Goal: Transaction & Acquisition: Book appointment/travel/reservation

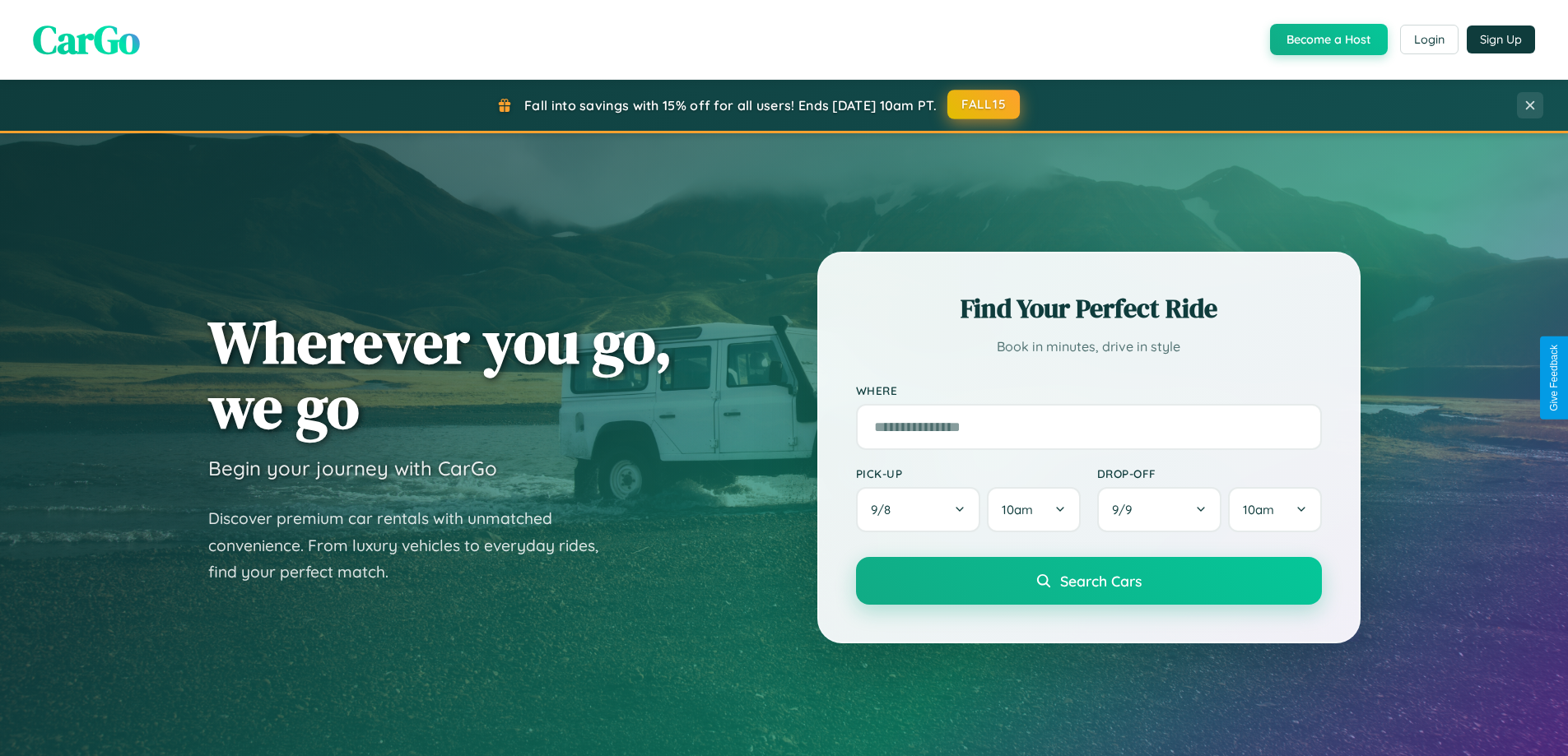
click at [984, 104] on button "FALL15" at bounding box center [983, 105] width 73 height 30
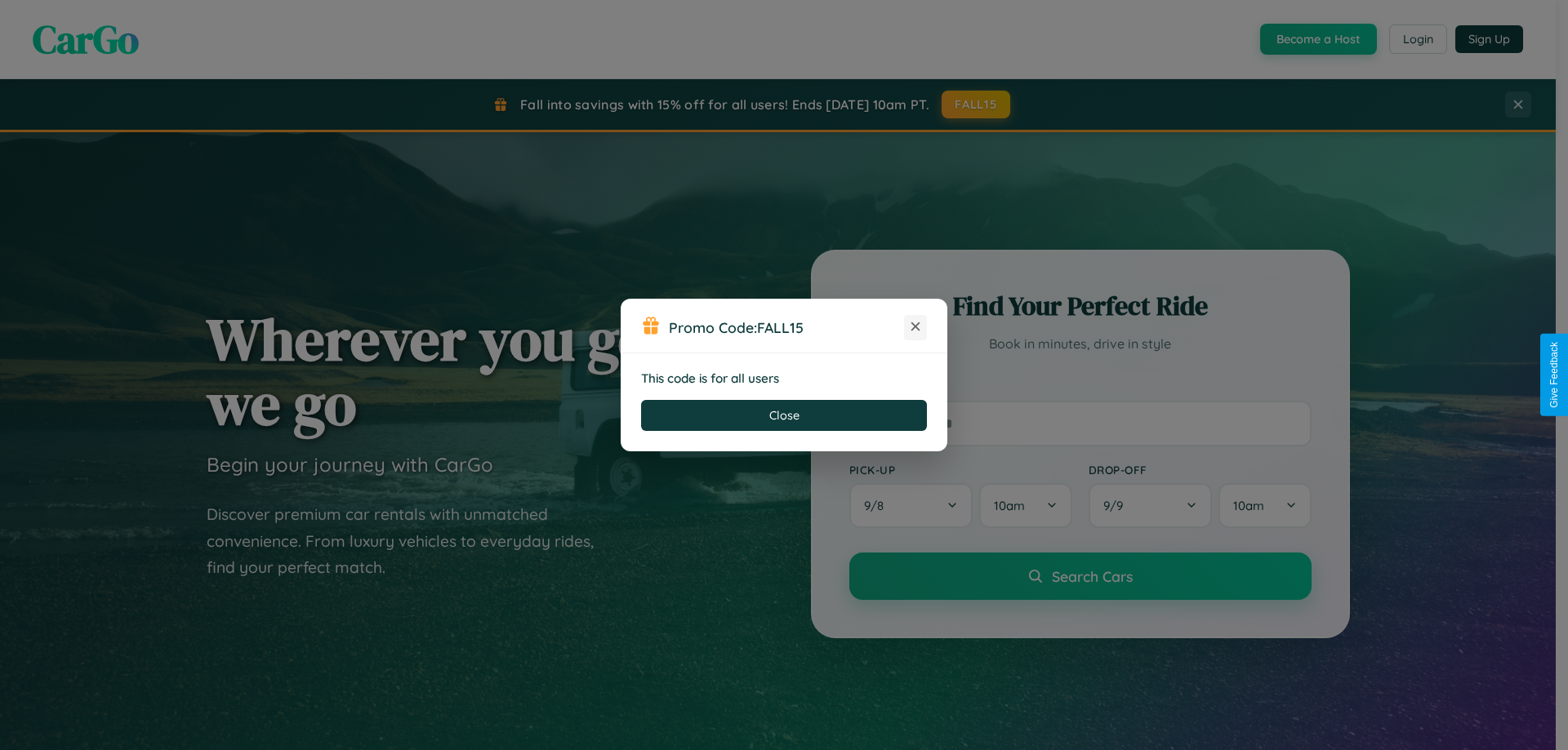
click at [915, 327] on icon at bounding box center [915, 327] width 17 height 17
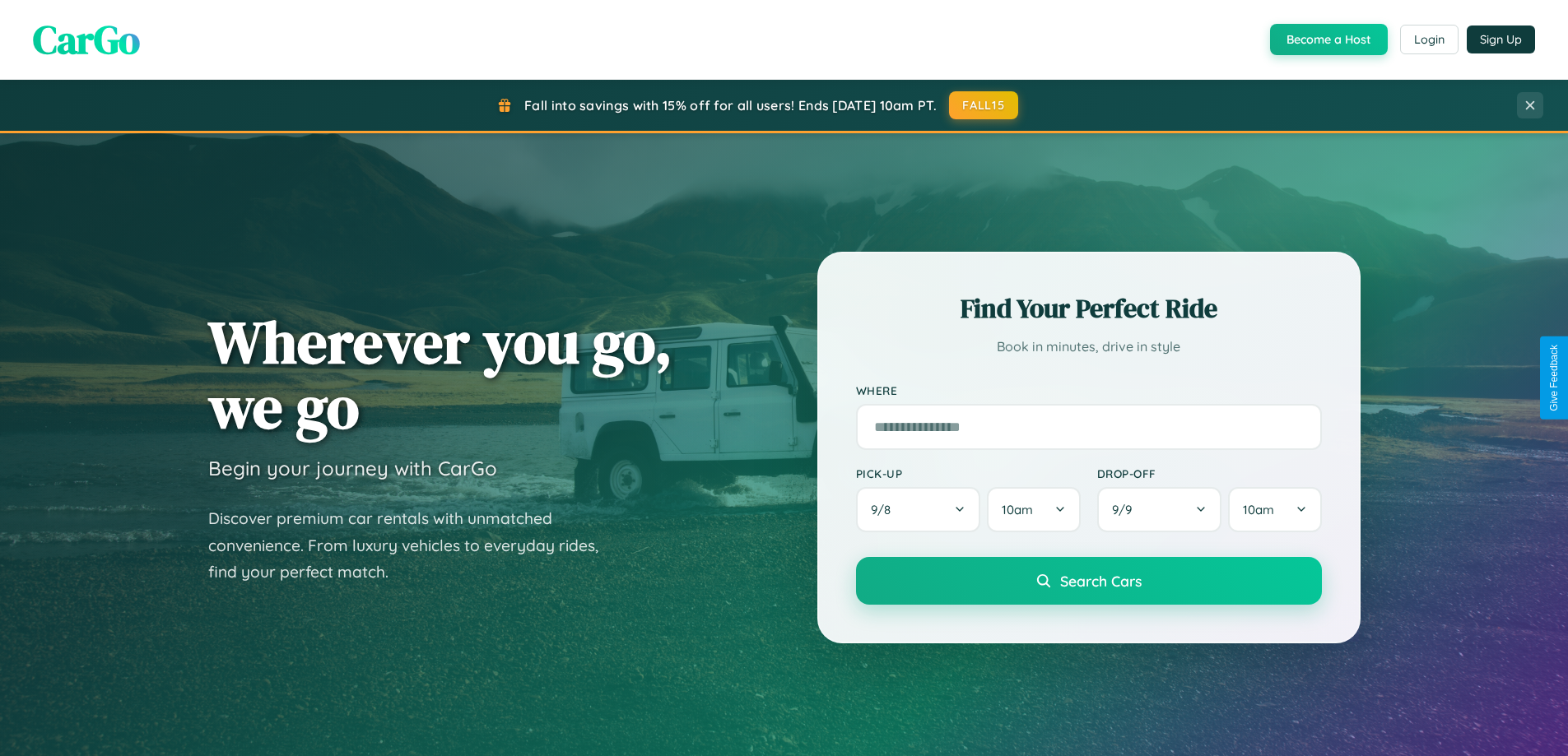
scroll to position [3167, 0]
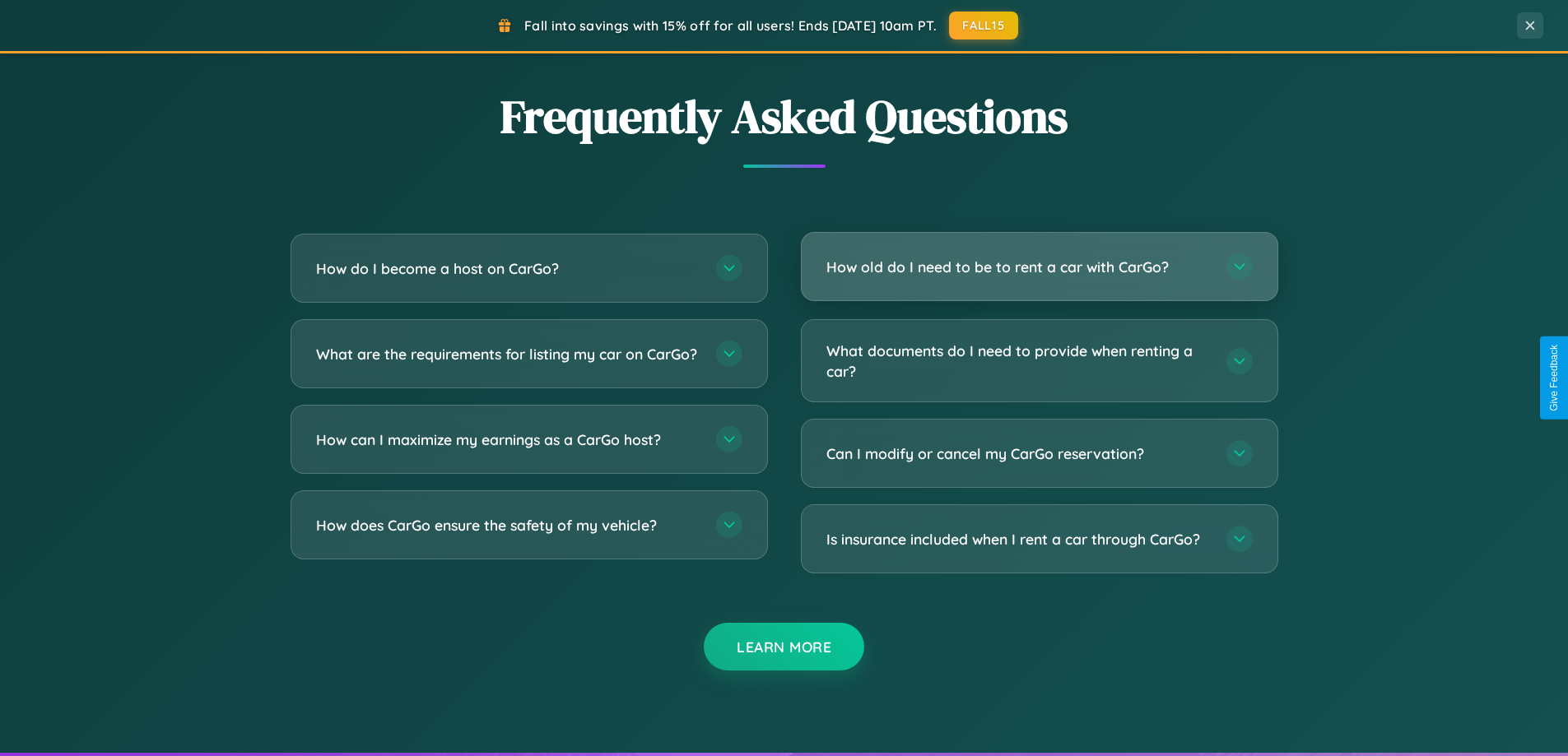
click at [1039, 267] on h3 "How old do I need to be to rent a car with CarGo?" at bounding box center [1018, 267] width 383 height 21
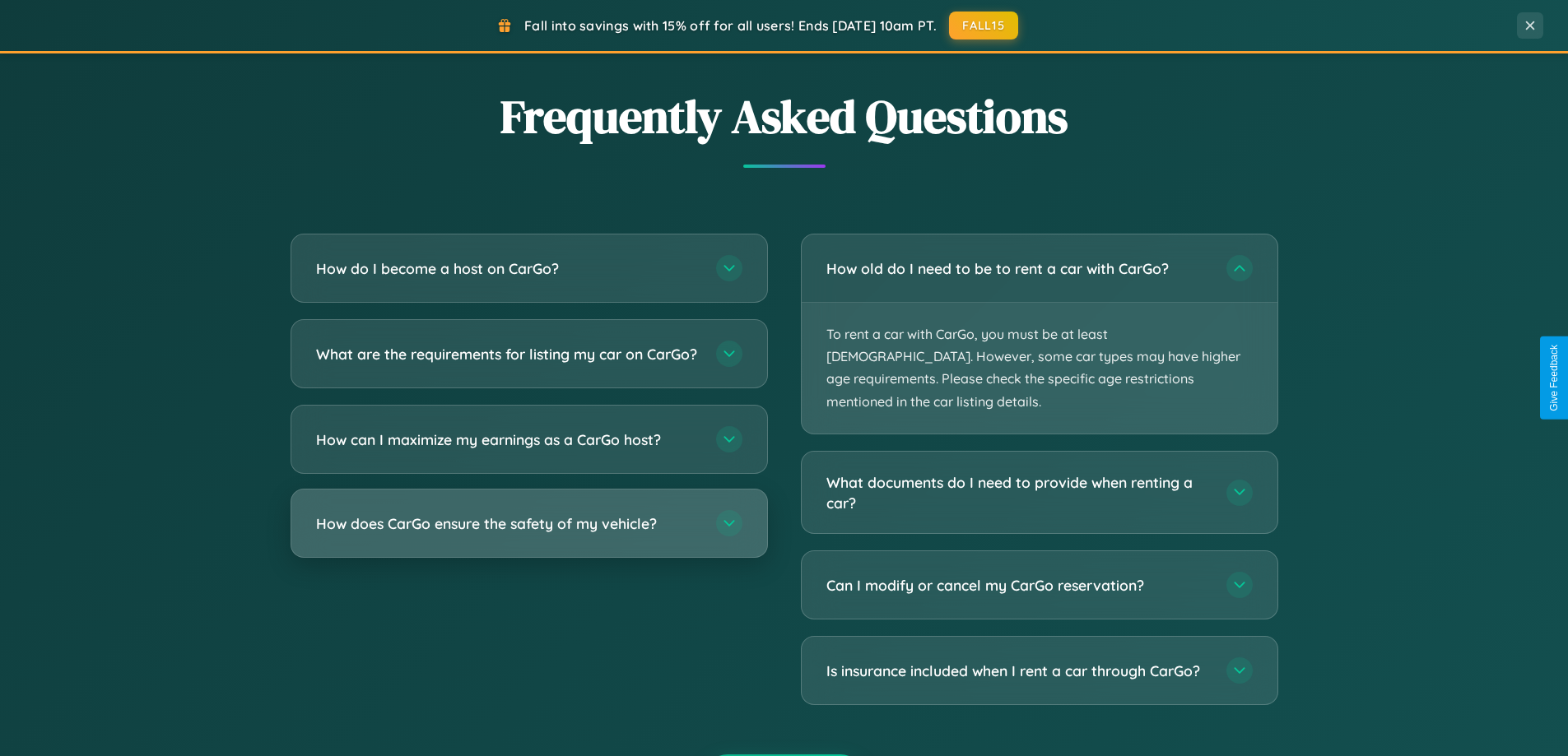
click at [529, 534] on h3 "How does CarGo ensure the safety of my vehicle?" at bounding box center [508, 523] width 383 height 21
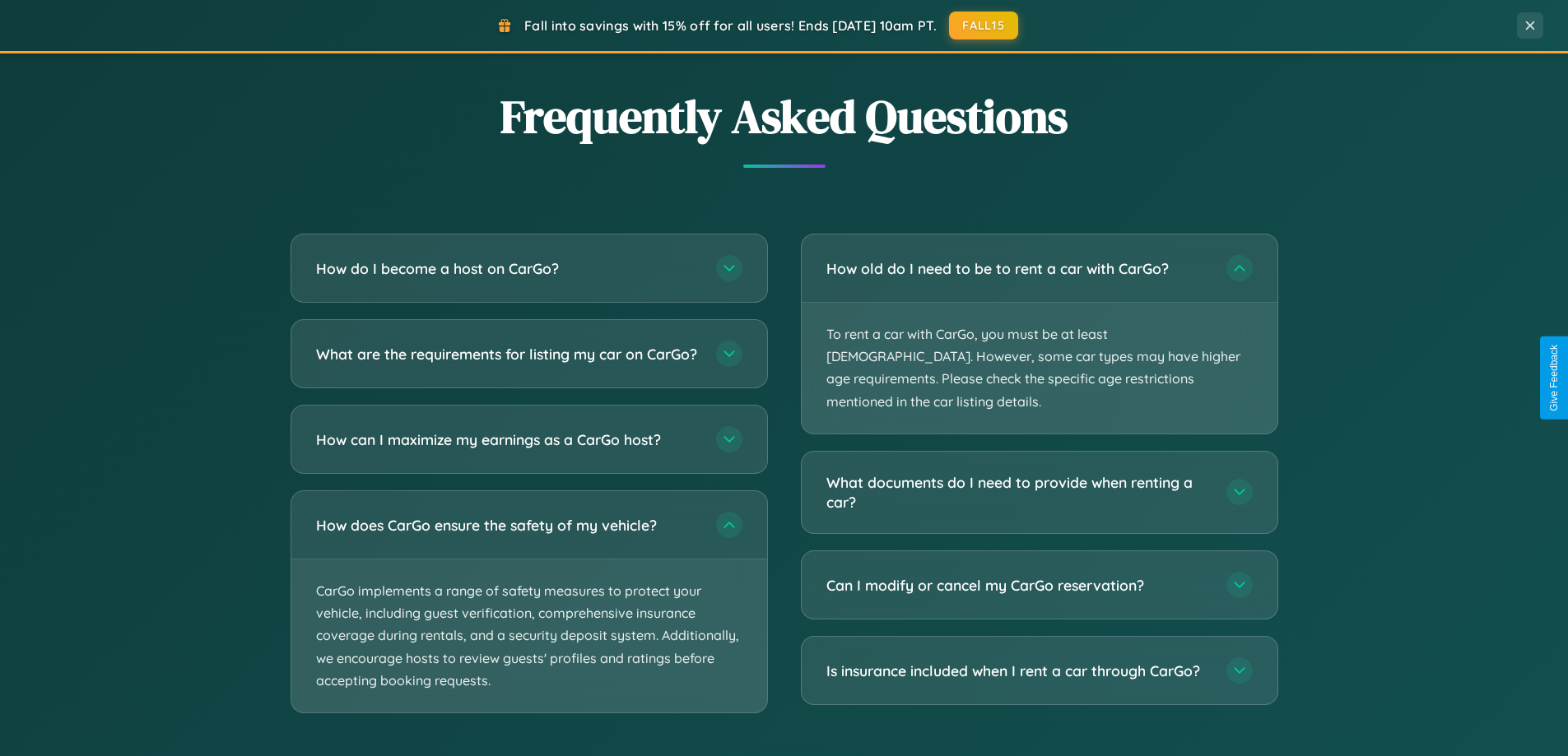
scroll to position [356, 0]
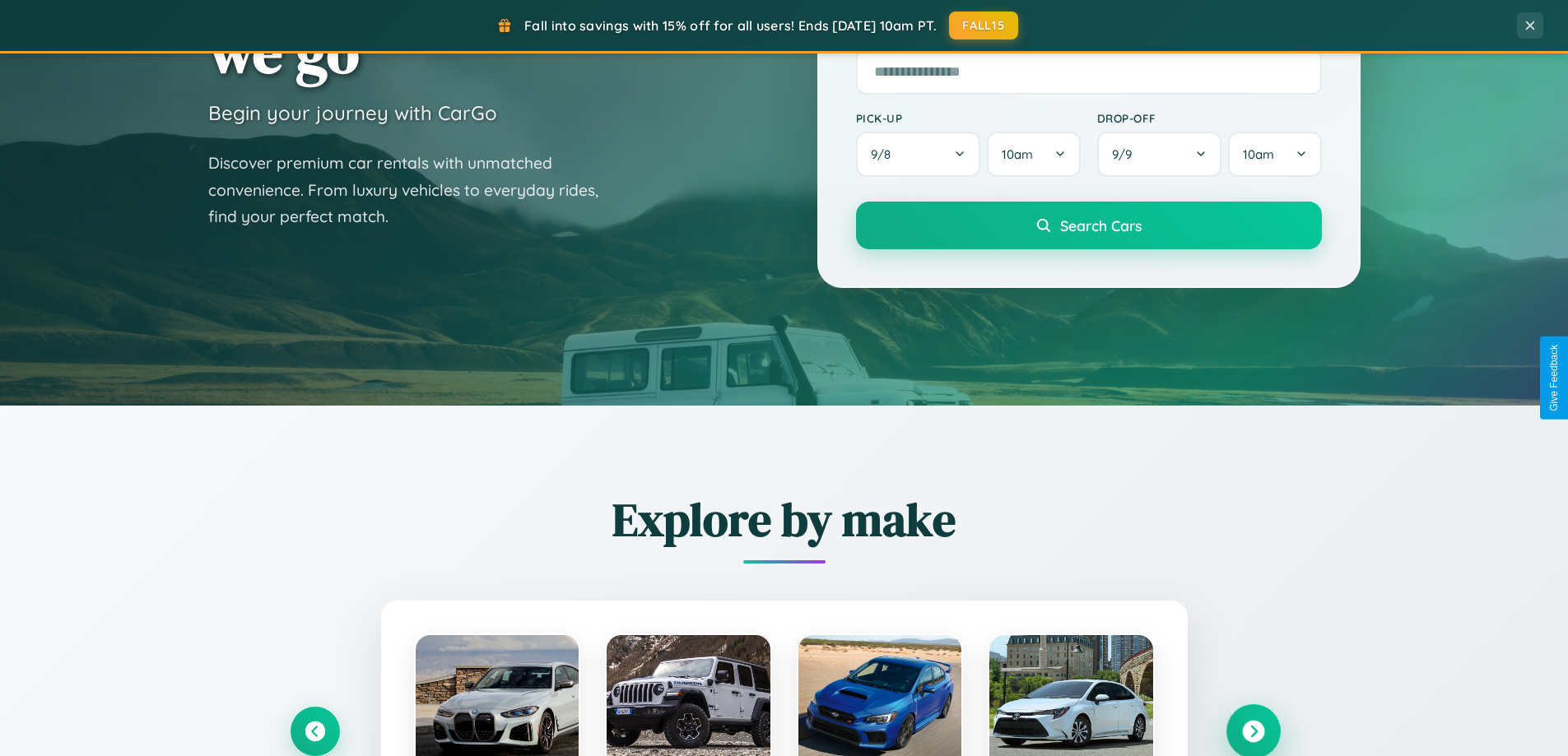
click at [1253, 732] on icon at bounding box center [1253, 732] width 23 height 23
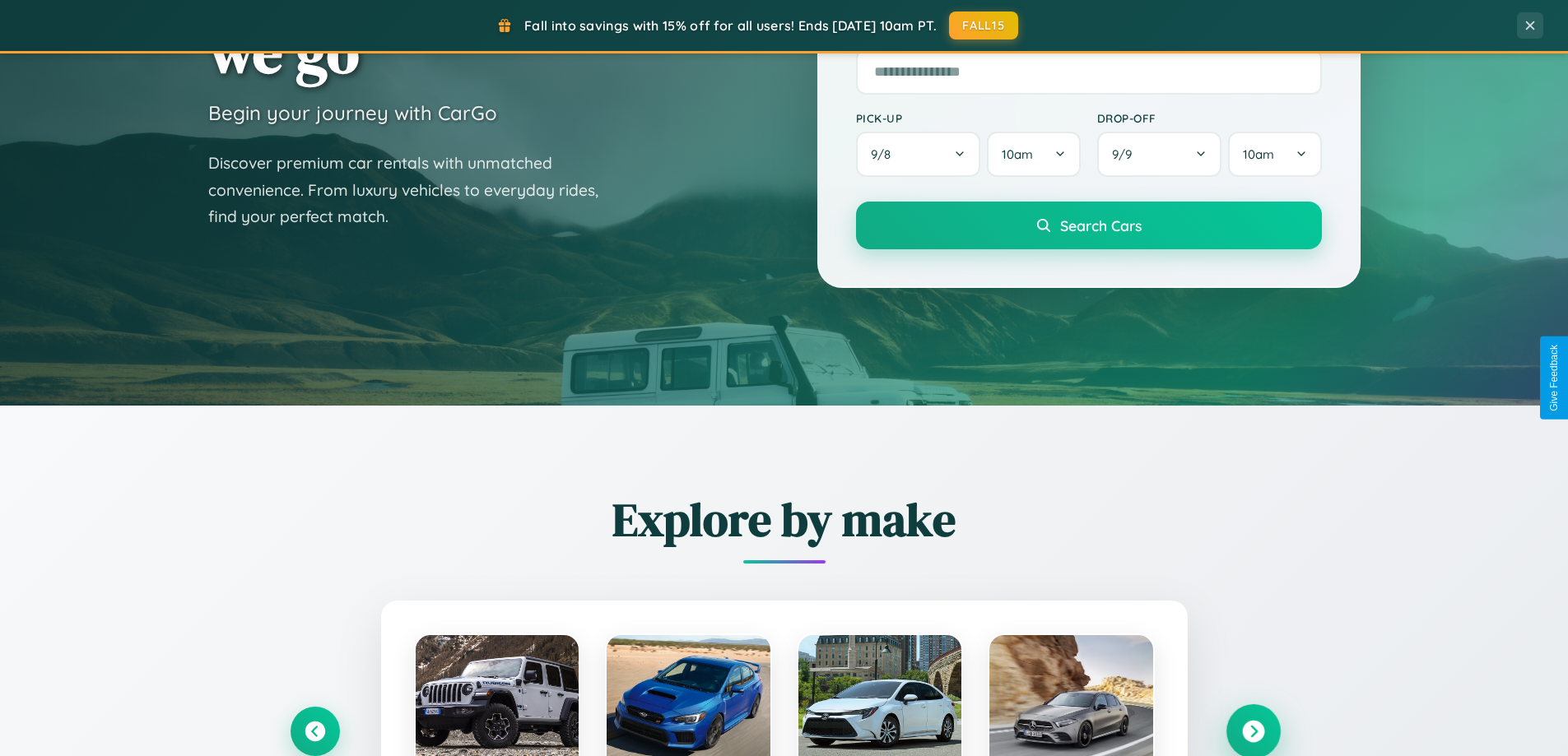
click at [1253, 730] on icon at bounding box center [1253, 732] width 23 height 23
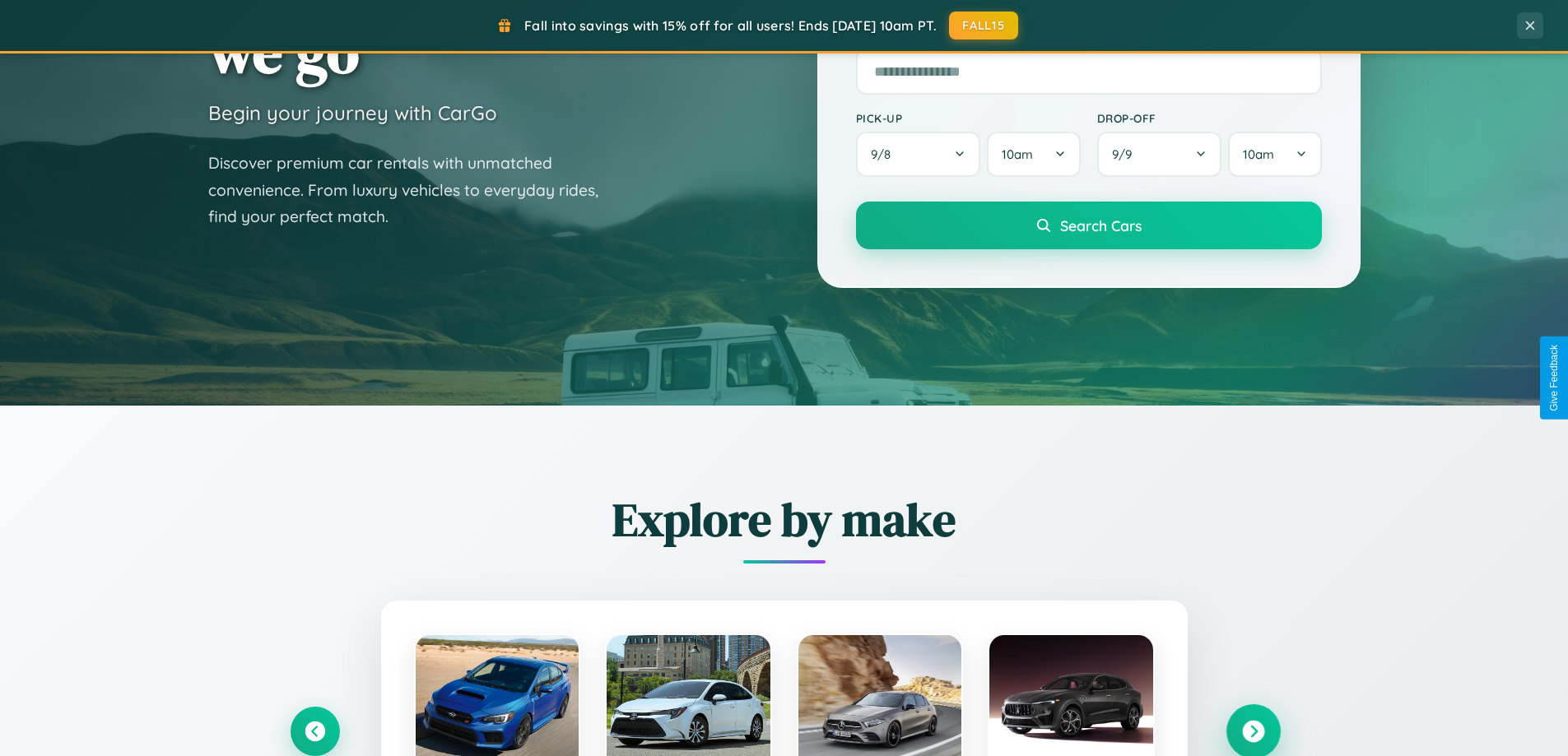
scroll to position [2644, 0]
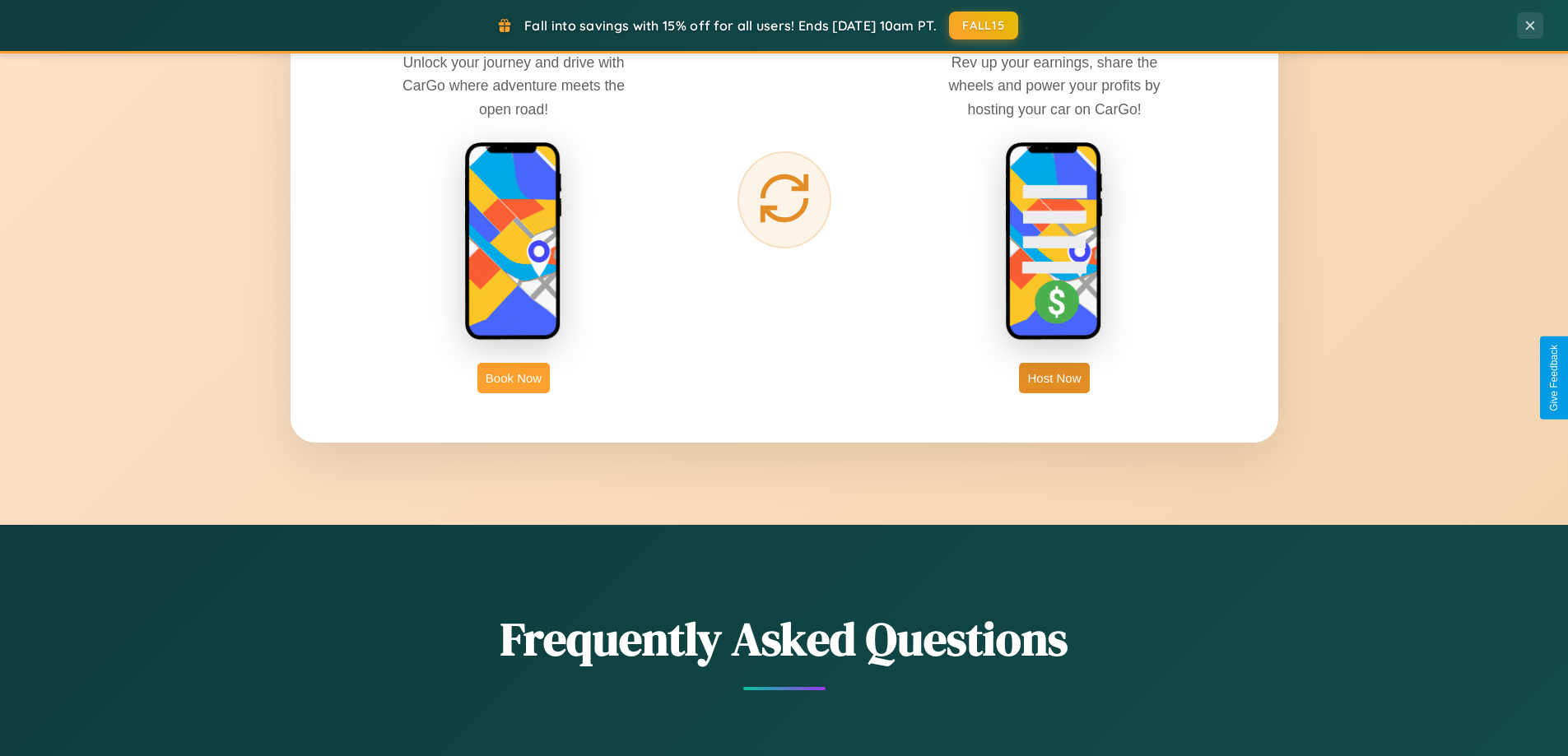
click at [513, 378] on button "Book Now" at bounding box center [513, 378] width 73 height 31
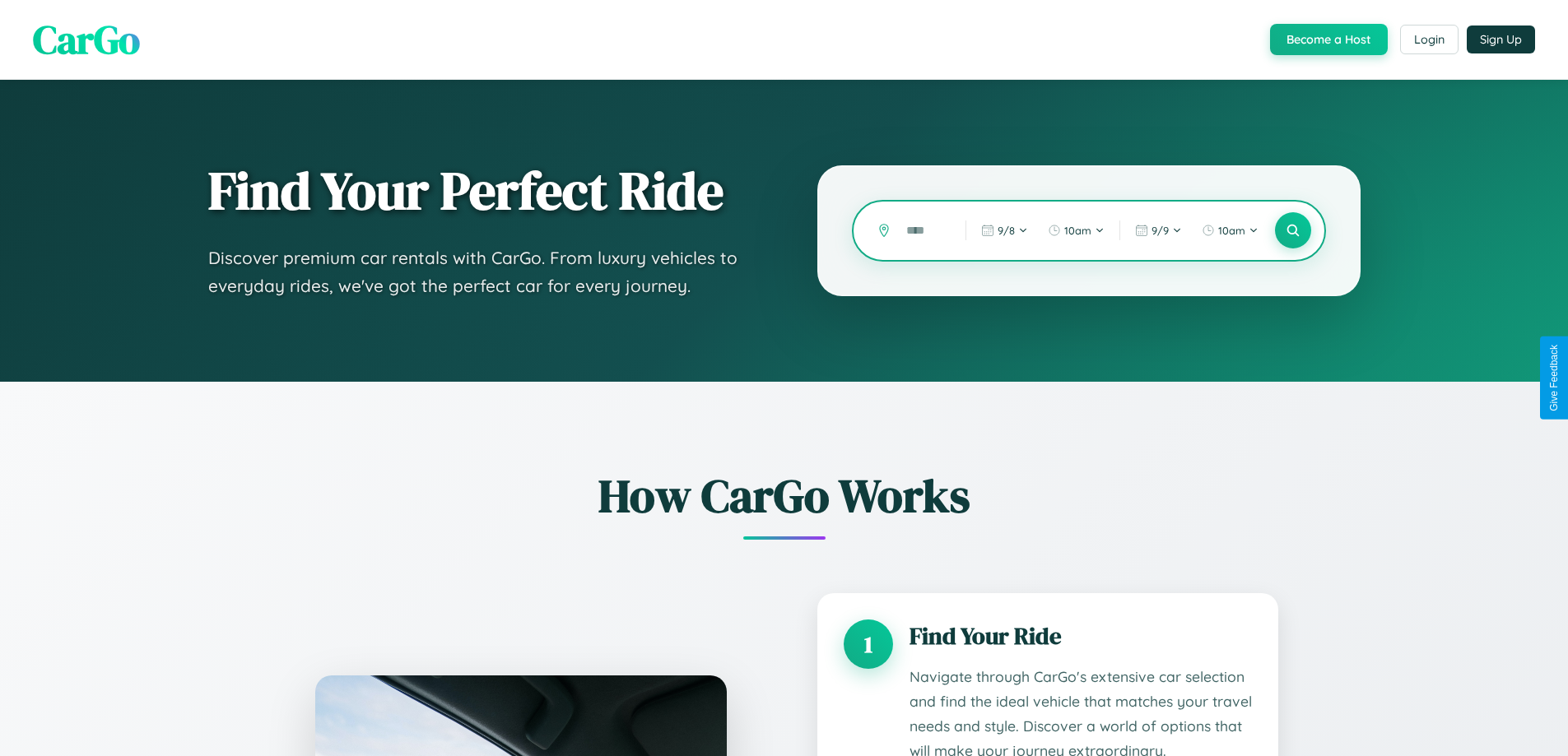
click at [924, 230] on input "text" at bounding box center [923, 231] width 51 height 29
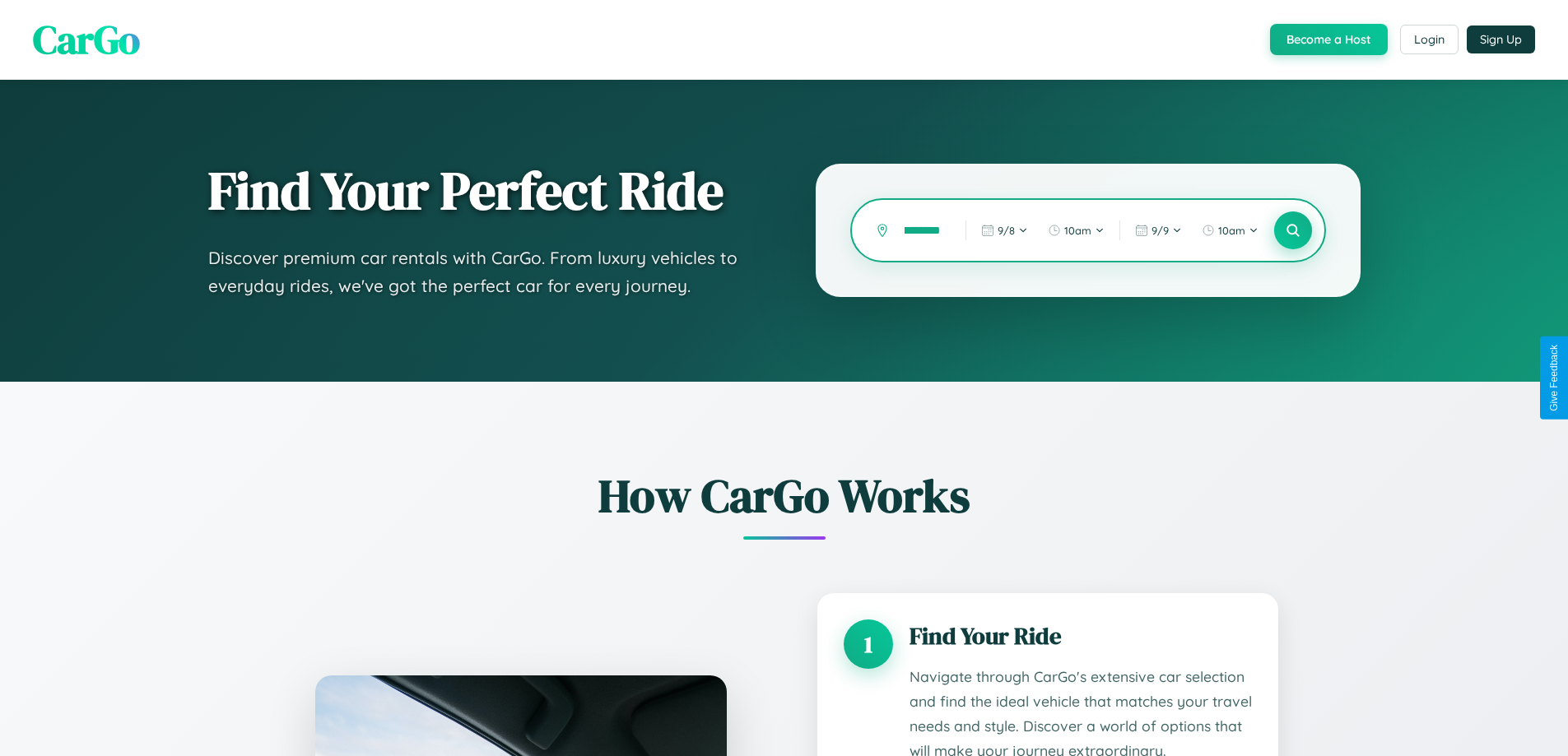
type input "********"
click at [1292, 230] on icon at bounding box center [1292, 231] width 16 height 16
